Goal: Task Accomplishment & Management: Use online tool/utility

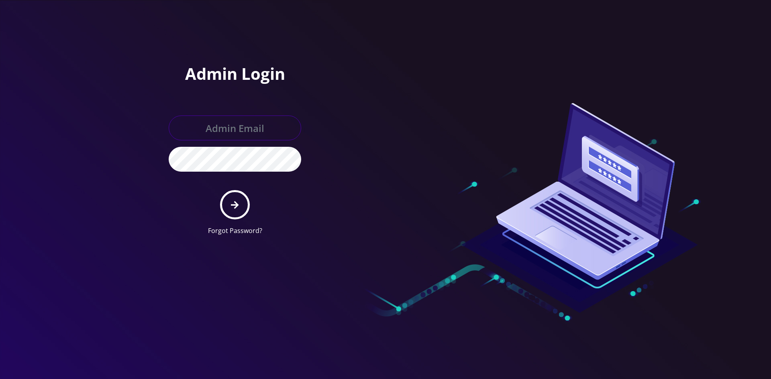
type input "master@britex.pw"
click at [243, 209] on button "submit" at bounding box center [234, 204] width 29 height 29
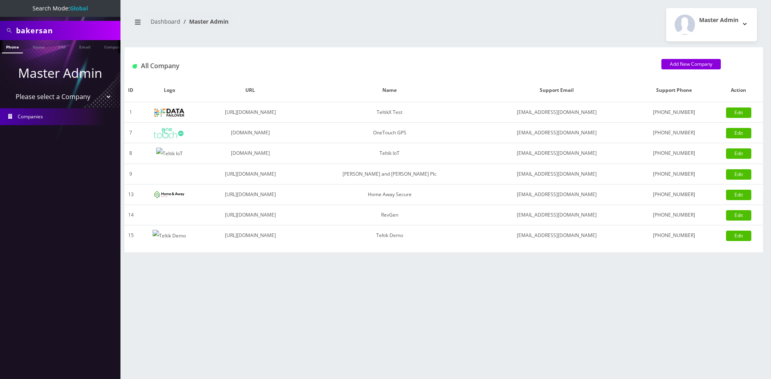
click at [53, 96] on select "Please select a Company TeltikX Test OneTouch GPS Teltik IoT [PERSON_NAME] and …" at bounding box center [60, 96] width 102 height 15
select select "1"
click at [9, 89] on select "Please select a Company TeltikX Test OneTouch GPS Teltik IoT [PERSON_NAME] and …" at bounding box center [60, 96] width 102 height 15
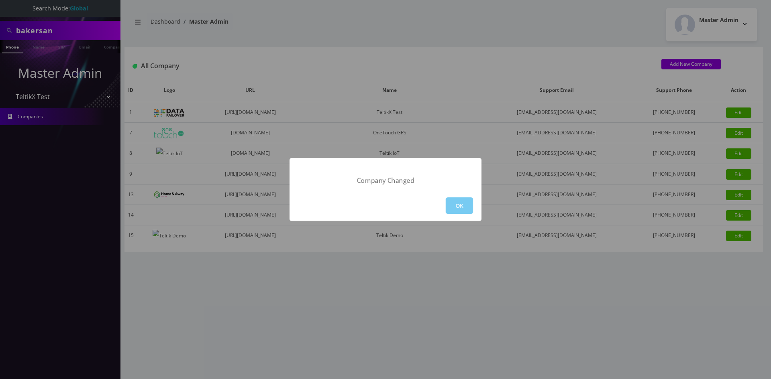
click at [466, 205] on button "OK" at bounding box center [459, 206] width 27 height 16
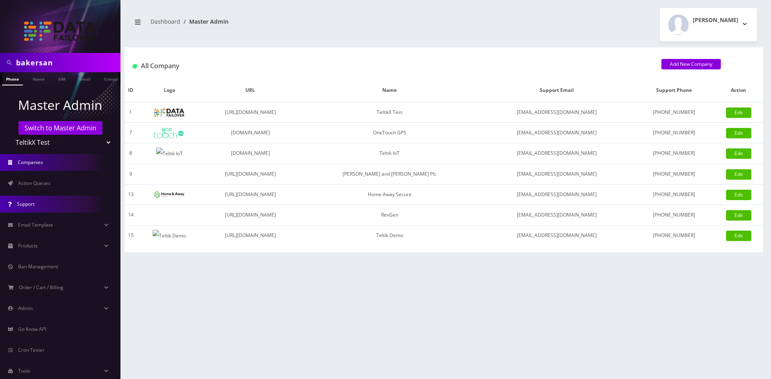
scroll to position [17, 0]
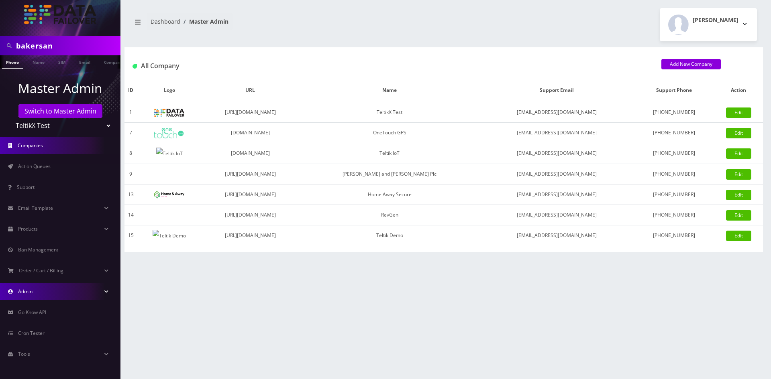
click at [62, 298] on link "Admin" at bounding box center [60, 291] width 120 height 17
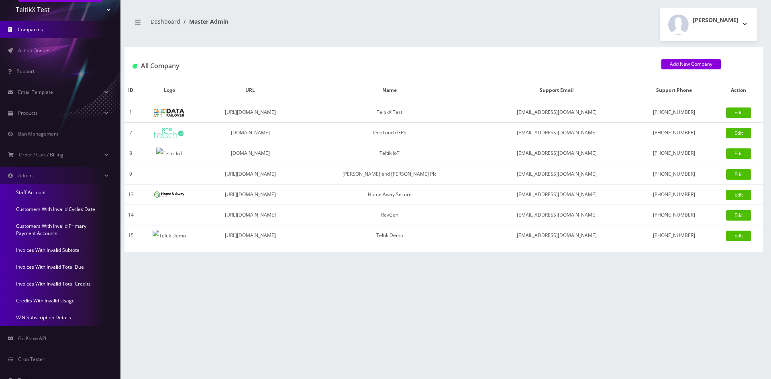
scroll to position [137, 0]
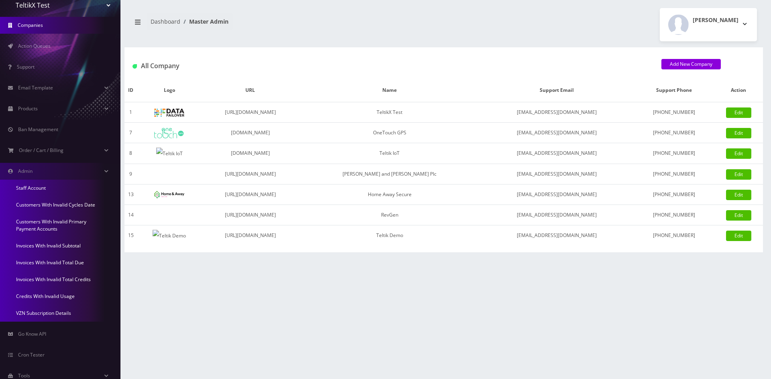
click at [58, 282] on link "Invoices With Invalid Total Credits" at bounding box center [60, 279] width 120 height 17
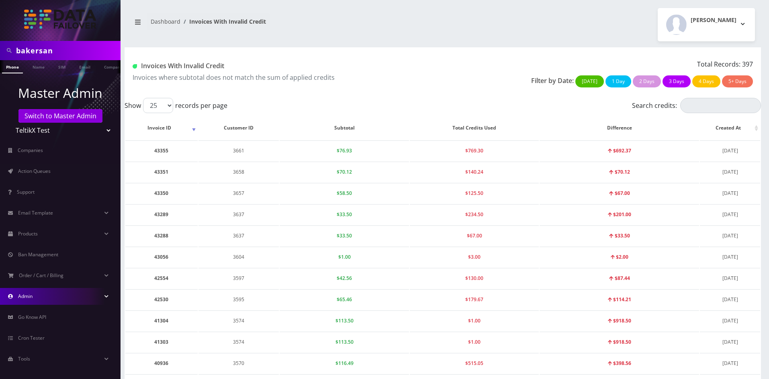
scroll to position [17, 0]
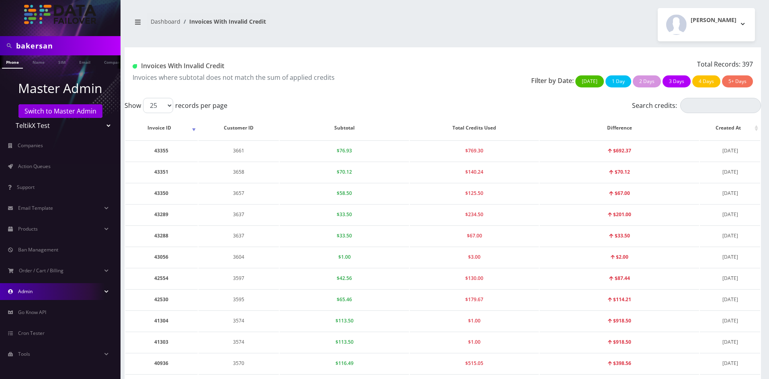
click at [49, 296] on link "Admin" at bounding box center [60, 291] width 120 height 17
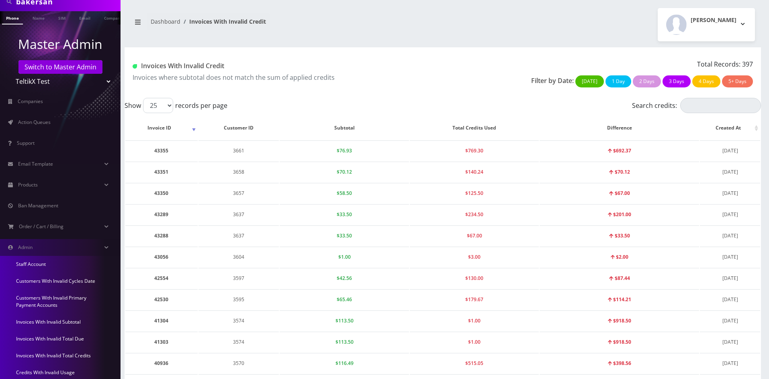
scroll to position [159, 0]
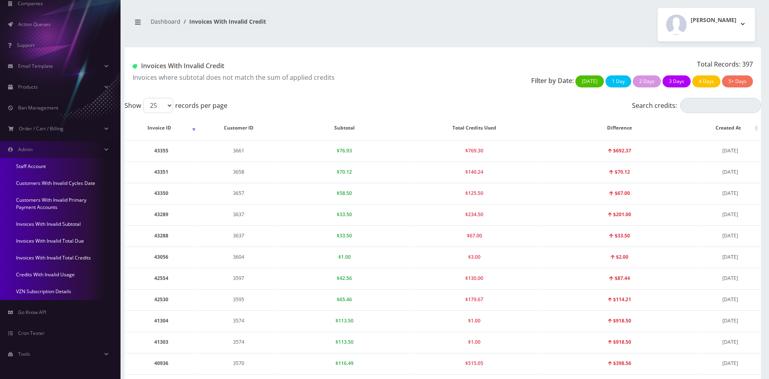
click at [48, 273] on link "Credits With Invalid Usage" at bounding box center [60, 275] width 120 height 17
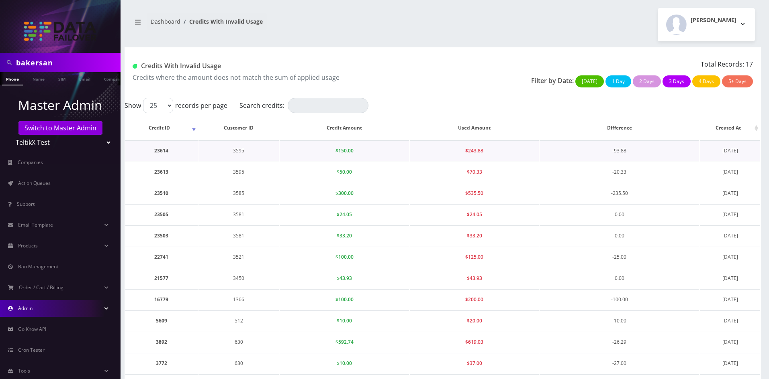
click at [232, 152] on td "3595" at bounding box center [238, 151] width 81 height 20
copy td "3595"
click at [166, 153] on td "23614" at bounding box center [161, 151] width 72 height 20
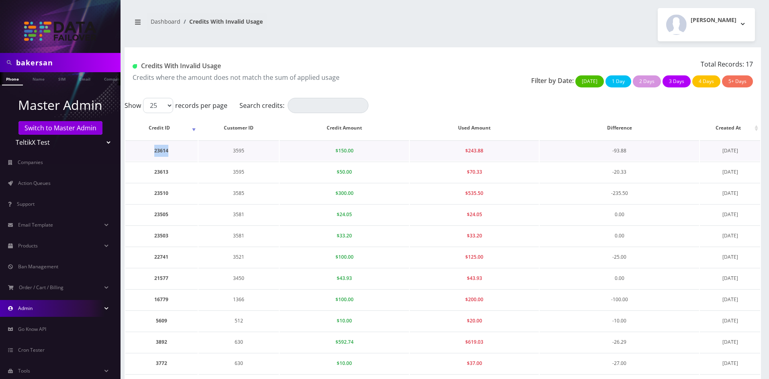
copy td "23614"
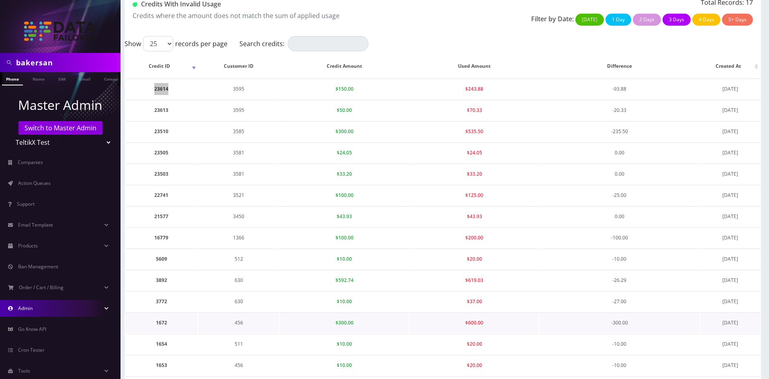
scroll to position [150, 0]
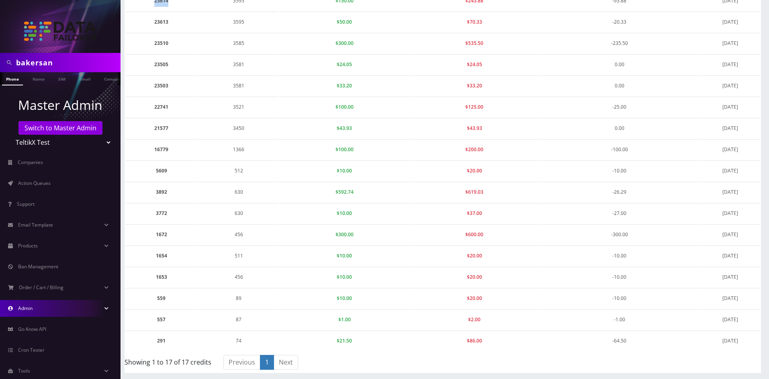
click at [57, 313] on link "Admin" at bounding box center [60, 308] width 120 height 17
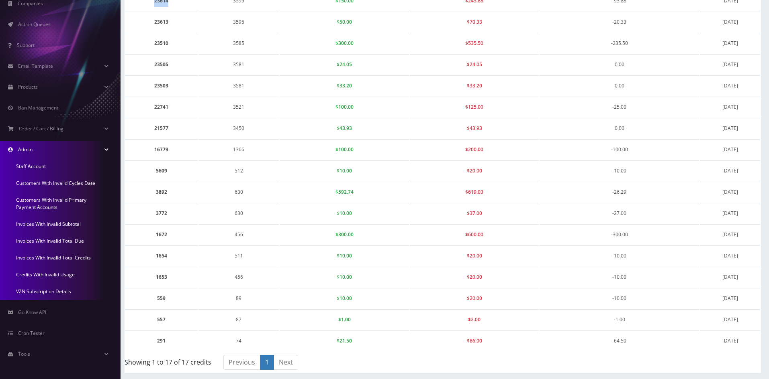
click at [64, 257] on link "Invoices With Invalid Total Credits" at bounding box center [60, 258] width 120 height 17
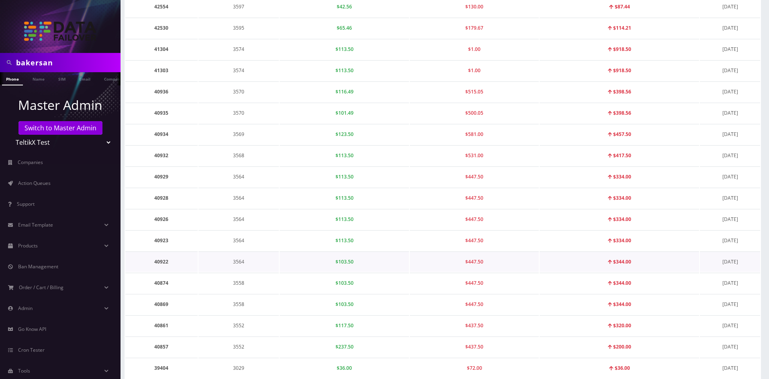
scroll to position [320, 0]
